Goal: Task Accomplishment & Management: Manage account settings

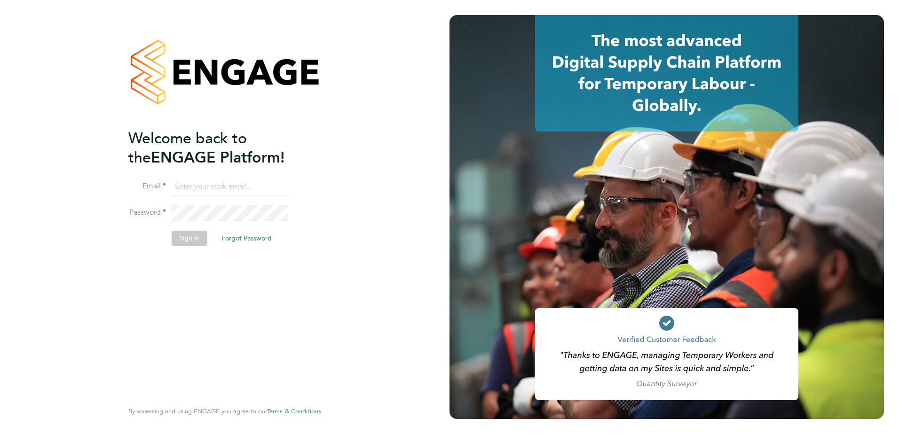
type input "Jamie.Bayliss@cpplc.com"
click at [188, 239] on button "Sign In" at bounding box center [190, 238] width 36 height 15
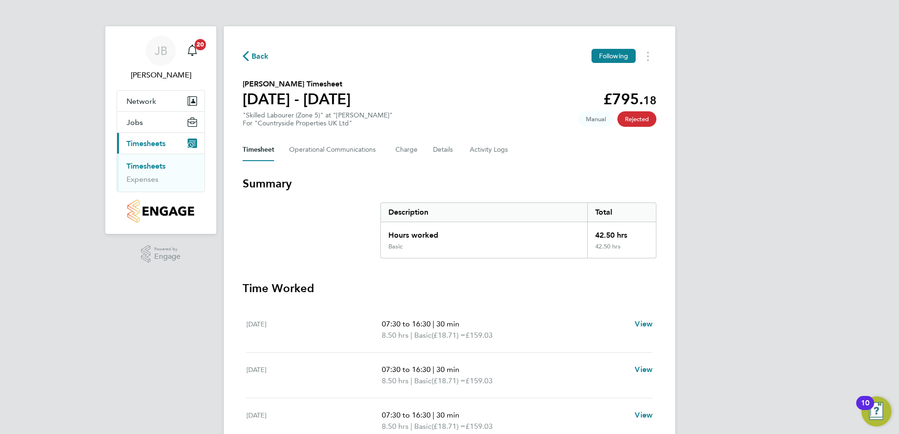
click at [146, 168] on link "Timesheets" at bounding box center [145, 166] width 39 height 9
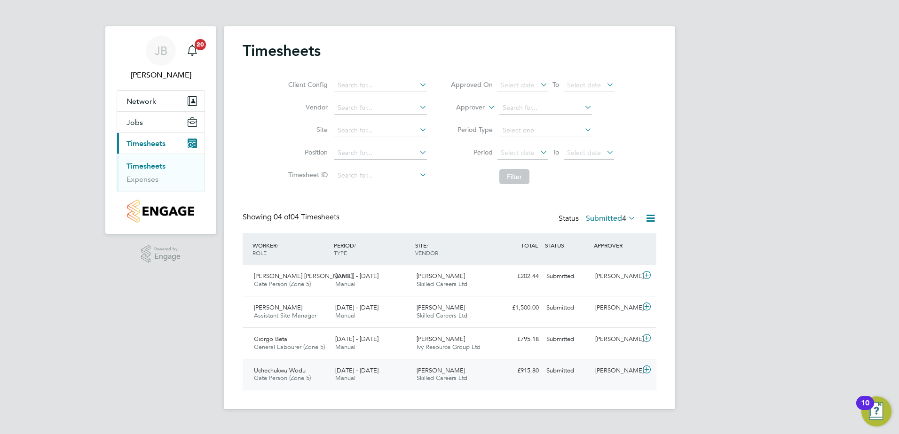
click at [418, 369] on span "[PERSON_NAME]" at bounding box center [440, 371] width 48 height 8
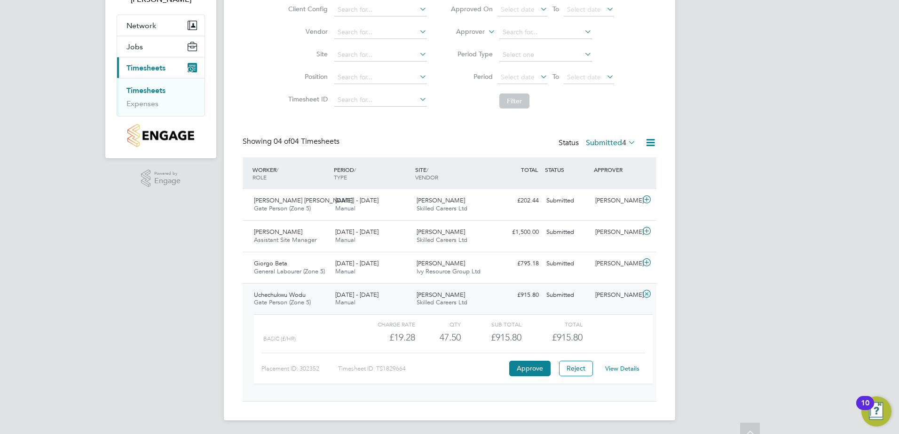
scroll to position [77, 0]
click at [636, 371] on link "View Details" at bounding box center [622, 367] width 34 height 8
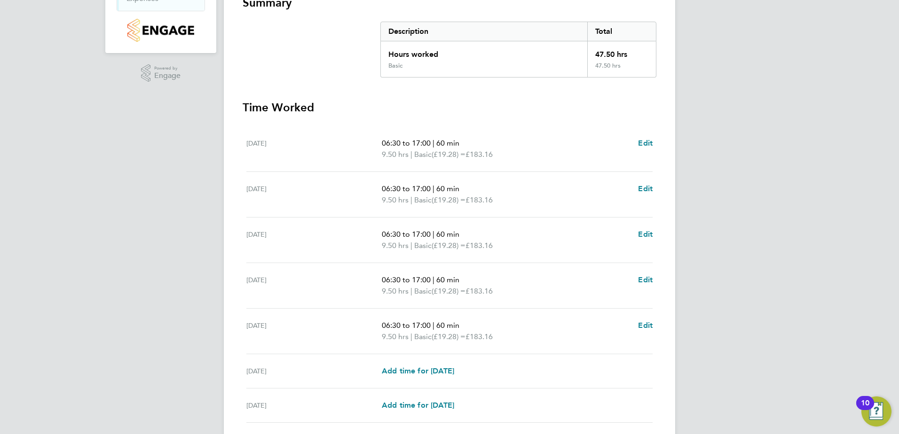
scroll to position [252, 0]
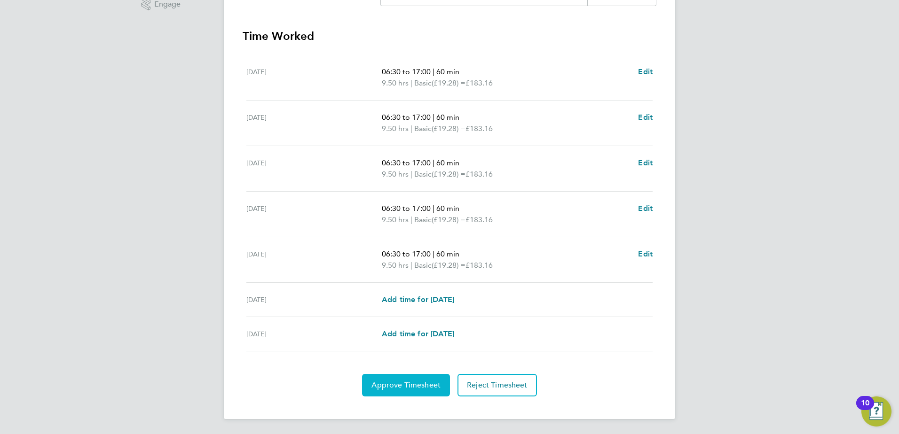
click at [400, 390] on span "Approve Timesheet" at bounding box center [405, 385] width 69 height 9
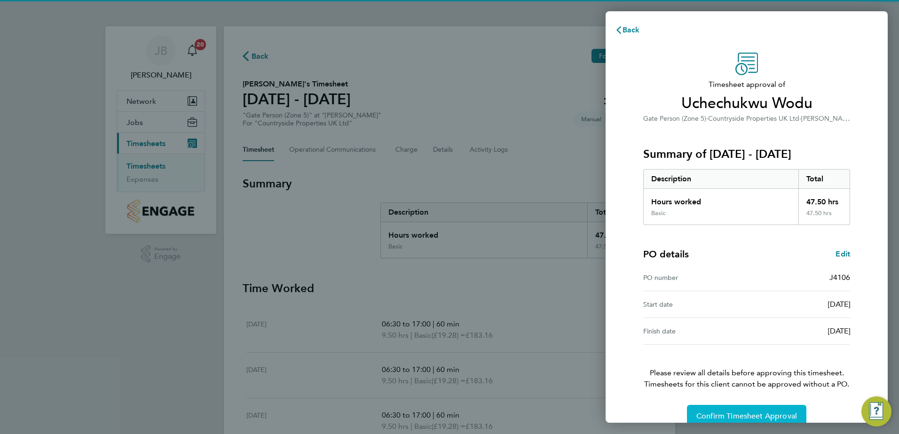
click at [714, 415] on span "Confirm Timesheet Approval" at bounding box center [746, 416] width 101 height 9
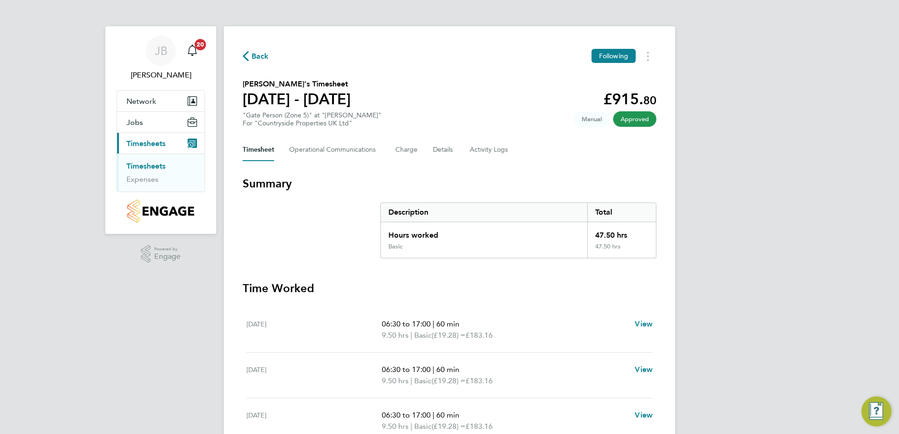
click at [154, 167] on link "Timesheets" at bounding box center [145, 166] width 39 height 9
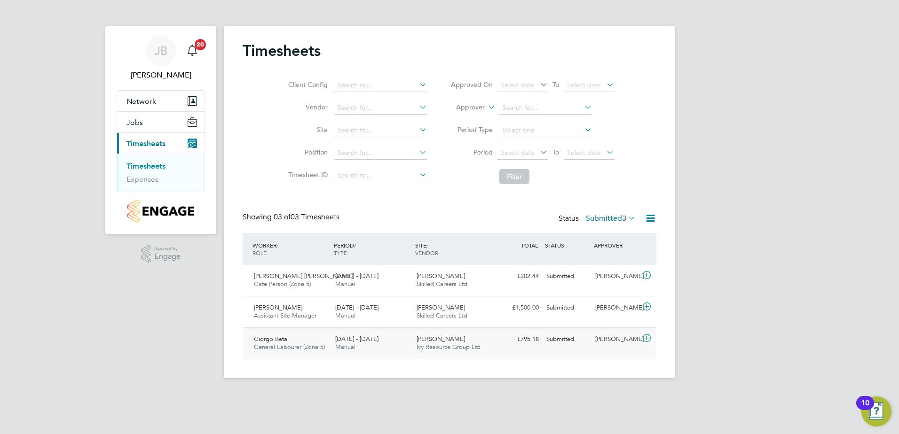
click at [345, 340] on span "[DATE] - [DATE]" at bounding box center [356, 339] width 43 height 8
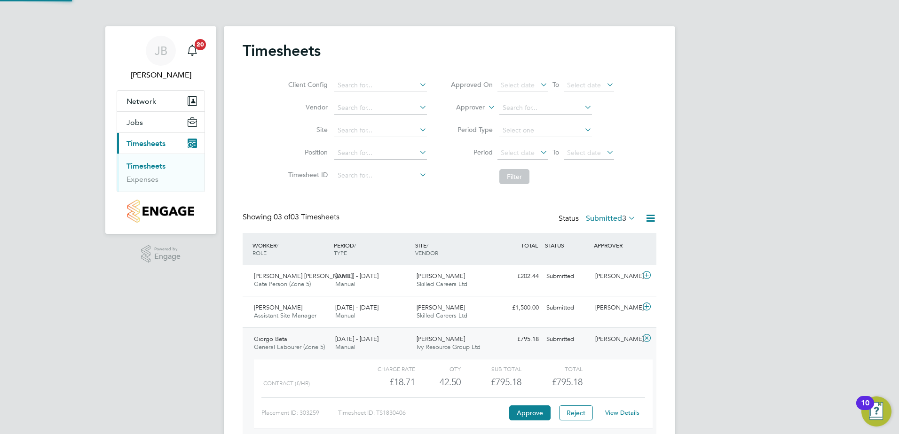
scroll to position [16, 92]
click at [632, 414] on link "View Details" at bounding box center [622, 413] width 34 height 8
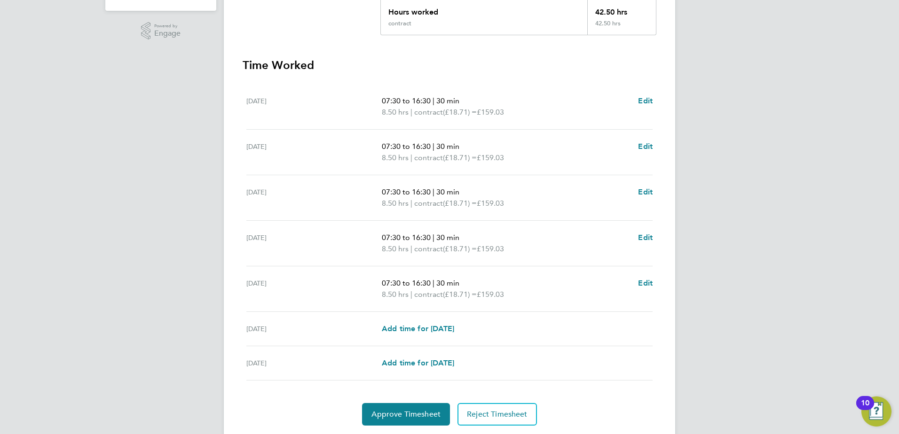
scroll to position [252, 0]
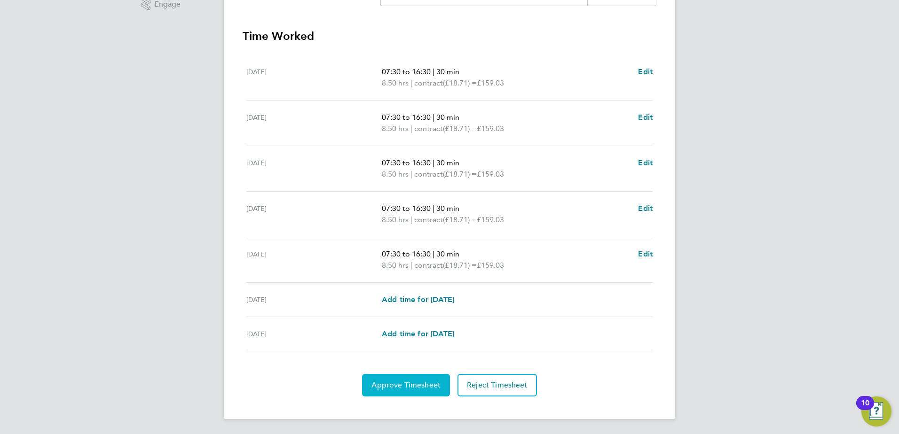
click at [409, 385] on span "Approve Timesheet" at bounding box center [405, 385] width 69 height 9
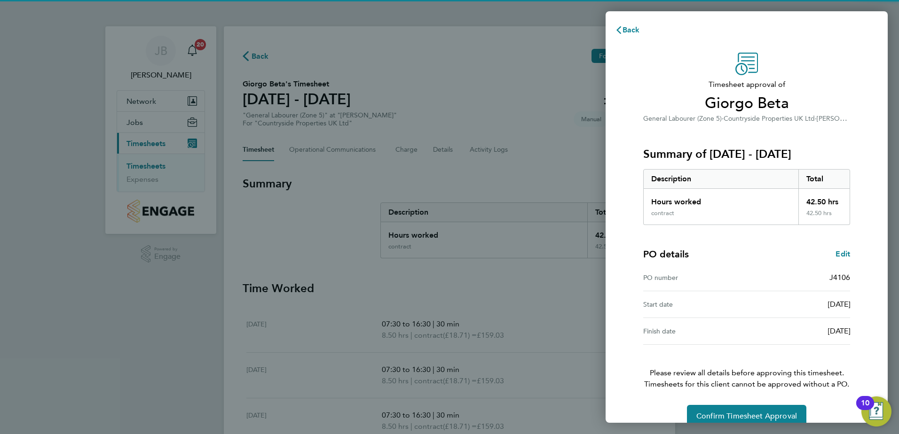
click at [787, 403] on div "Timesheet approval of Giorgo Beta General Labourer (Zone 5) · Countryside Prope…" at bounding box center [746, 240] width 229 height 375
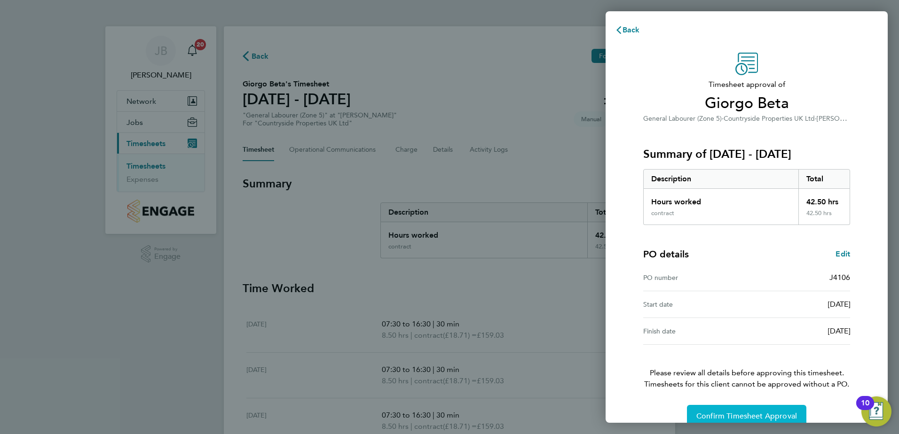
click at [788, 412] on span "Confirm Timesheet Approval" at bounding box center [746, 416] width 101 height 9
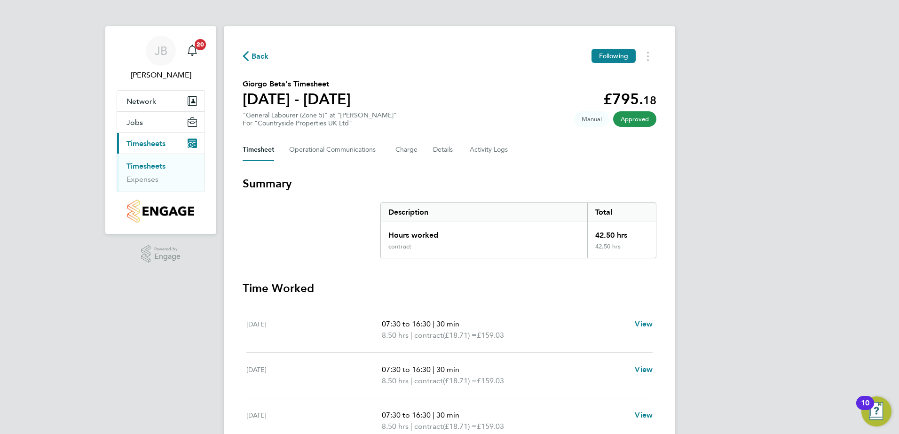
click at [158, 167] on link "Timesheets" at bounding box center [145, 166] width 39 height 9
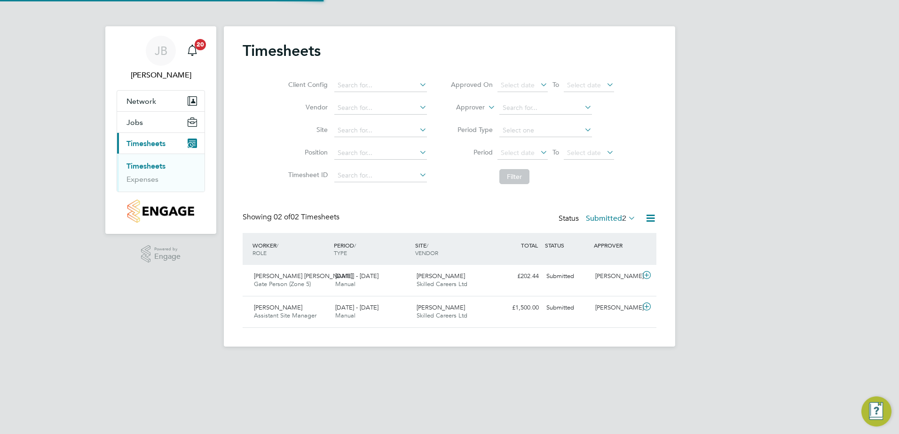
scroll to position [24, 82]
click at [380, 286] on div "29 Sep - 5 Oct 2025 Manual" at bounding box center [371, 281] width 81 height 24
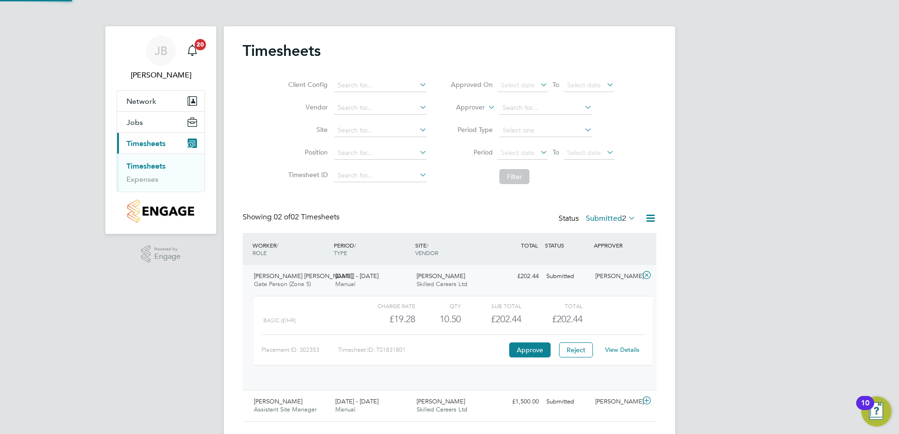
scroll to position [16, 92]
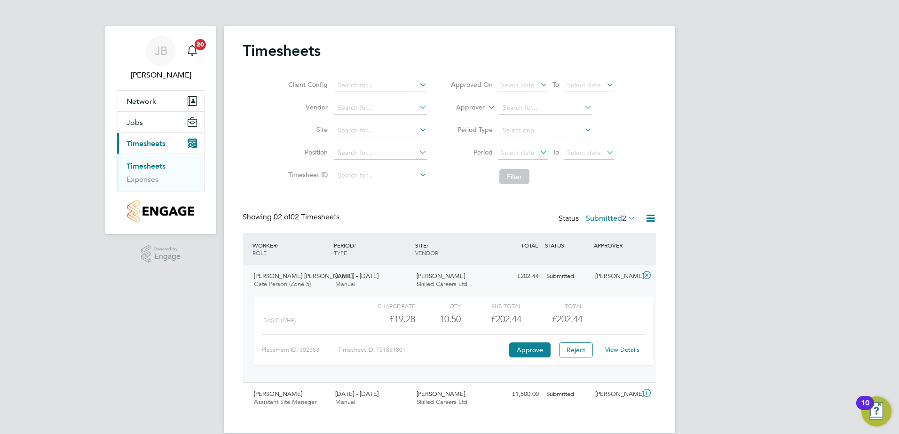
click at [620, 352] on link "View Details" at bounding box center [622, 350] width 34 height 8
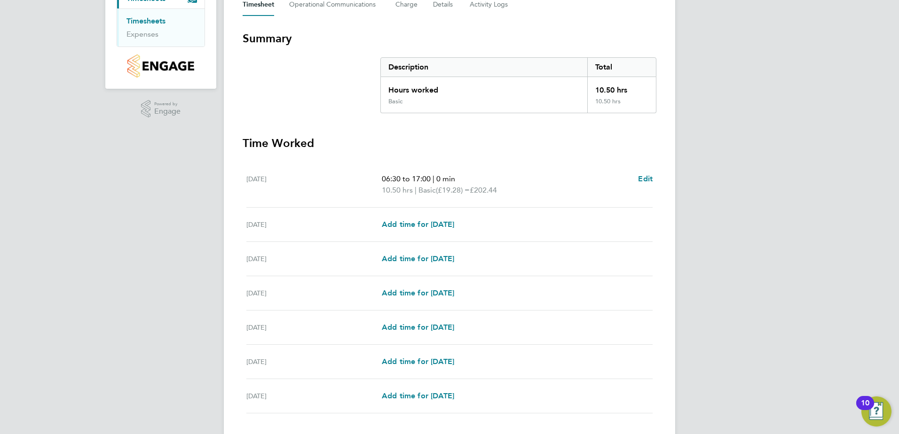
scroll to position [207, 0]
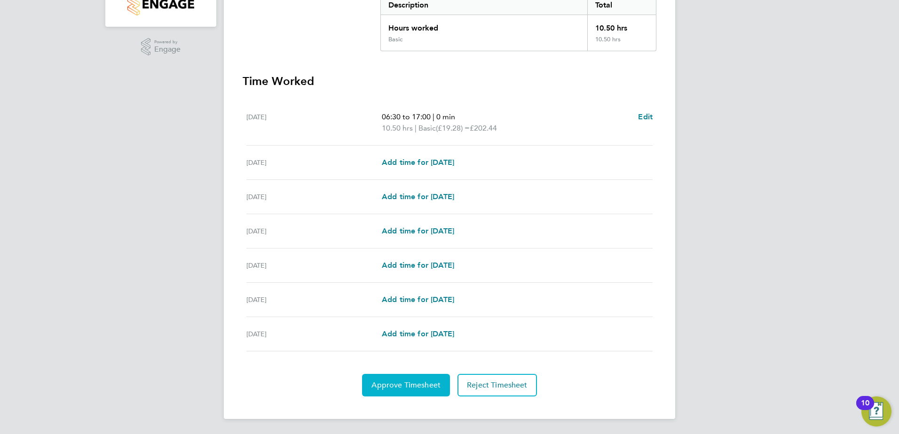
click at [417, 388] on span "Approve Timesheet" at bounding box center [405, 385] width 69 height 9
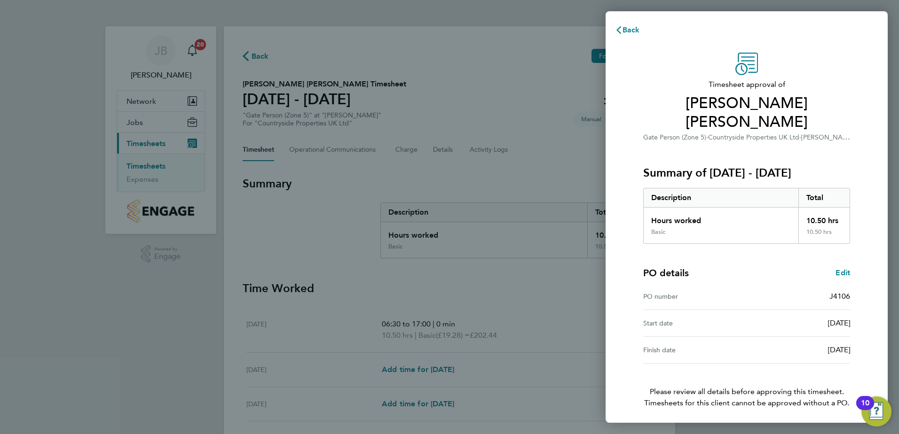
click at [765, 431] on span "Confirm Timesheet Approval" at bounding box center [746, 435] width 101 height 9
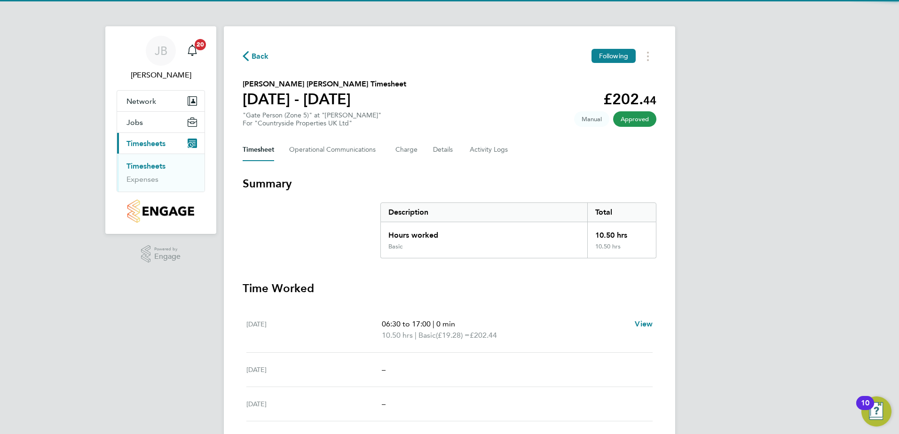
click at [148, 165] on link "Timesheets" at bounding box center [145, 166] width 39 height 9
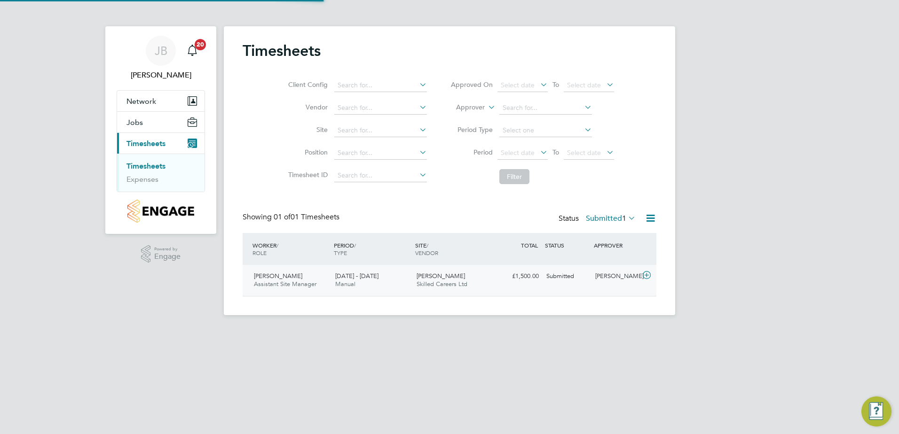
scroll to position [24, 82]
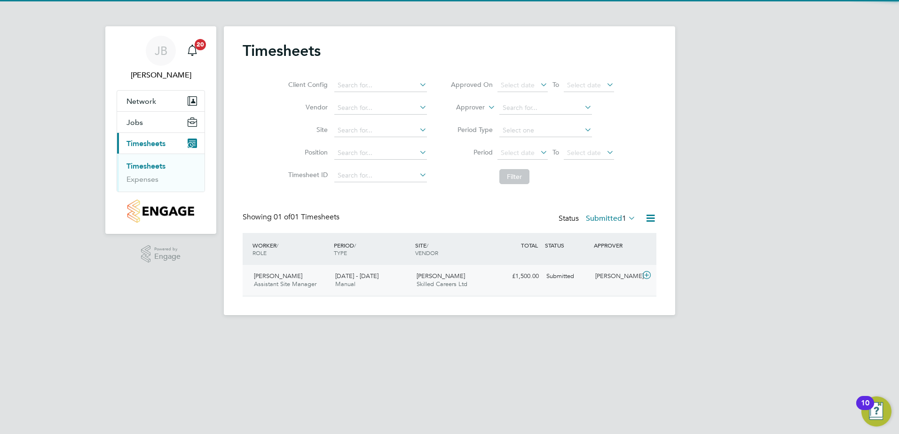
click at [344, 278] on span "22 - 28 Sep 2025" at bounding box center [356, 276] width 43 height 8
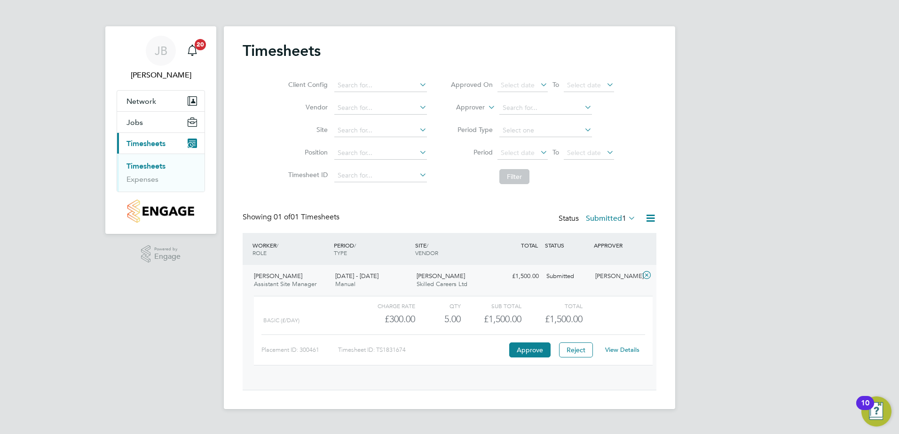
scroll to position [16, 92]
click at [578, 353] on button "Reject" at bounding box center [576, 350] width 34 height 15
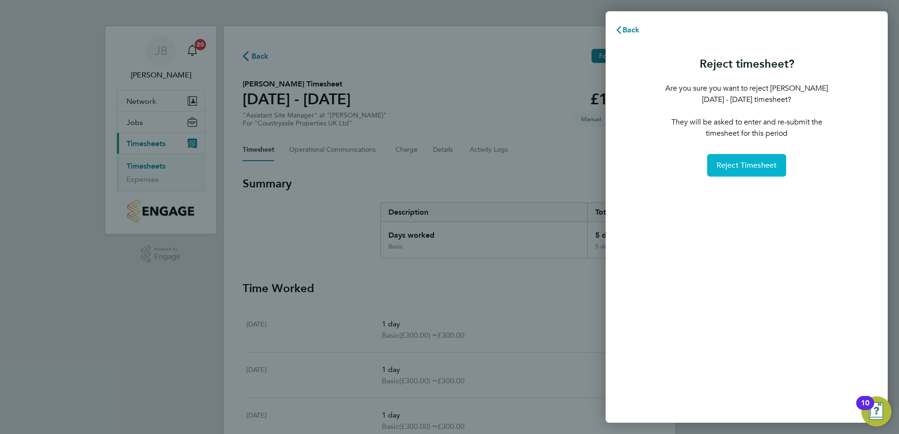
click at [738, 157] on button "Reject Timesheet" at bounding box center [746, 165] width 79 height 23
